Goal: Task Accomplishment & Management: Manage account settings

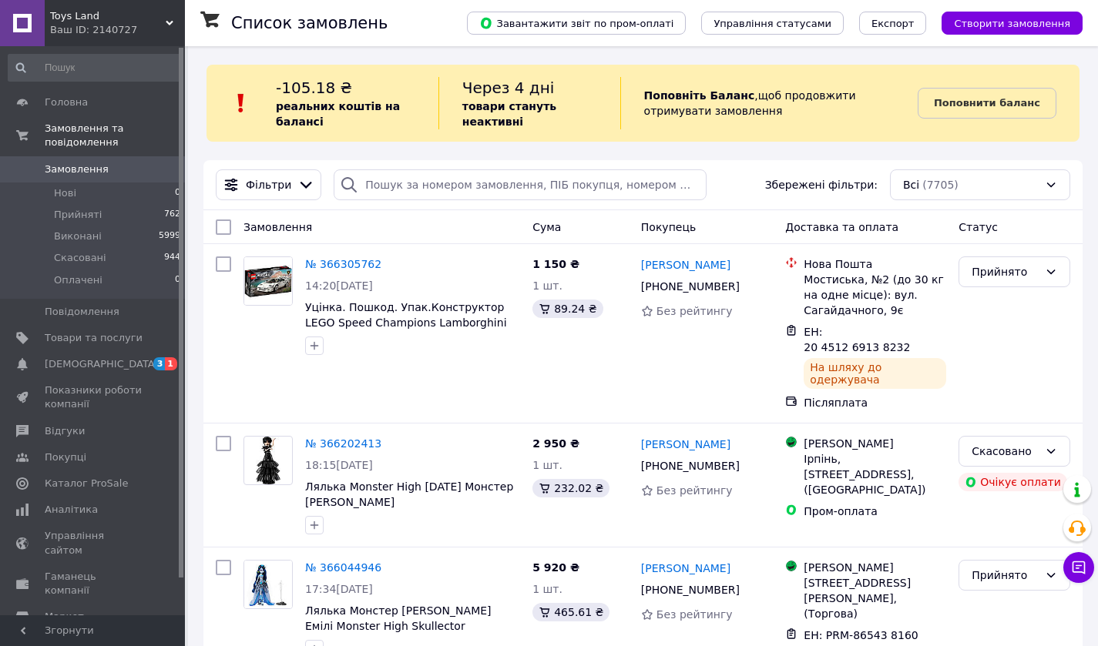
click at [73, 386] on span "Показники роботи компанії" at bounding box center [94, 398] width 98 height 28
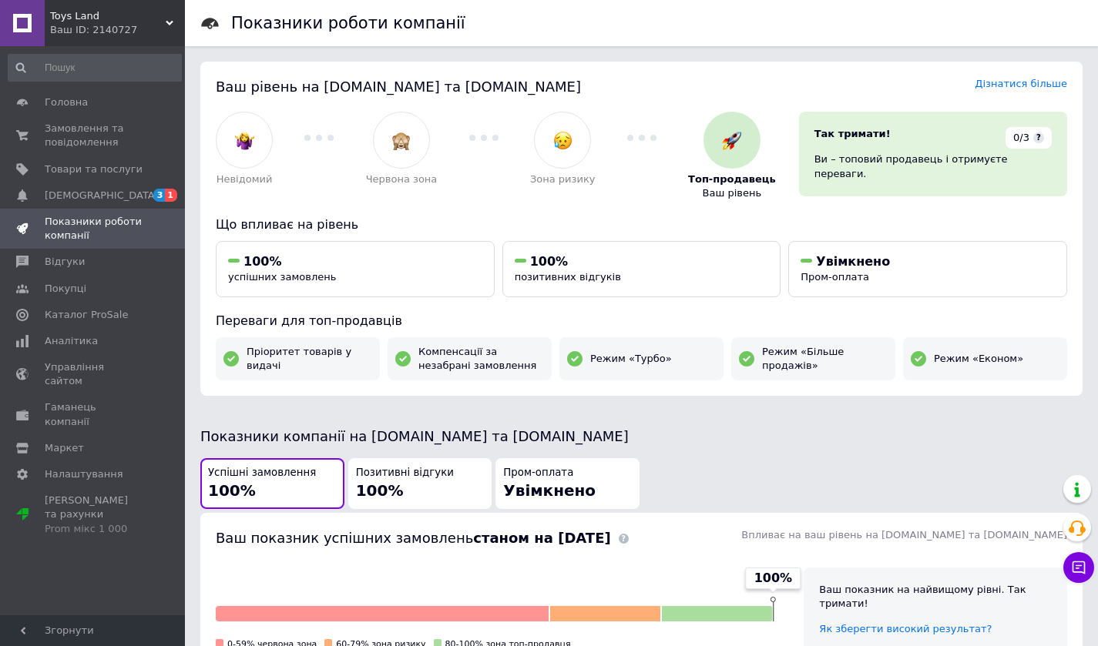
click at [71, 139] on span "Замовлення та повідомлення" at bounding box center [94, 136] width 98 height 28
